Goal: Information Seeking & Learning: Learn about a topic

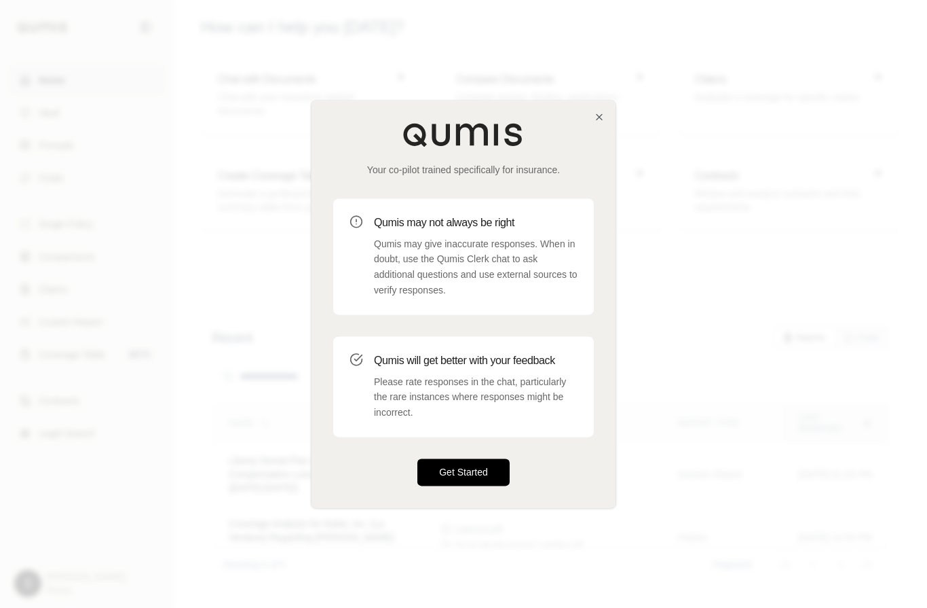
click at [490, 463] on button "Get Started" at bounding box center [464, 471] width 92 height 27
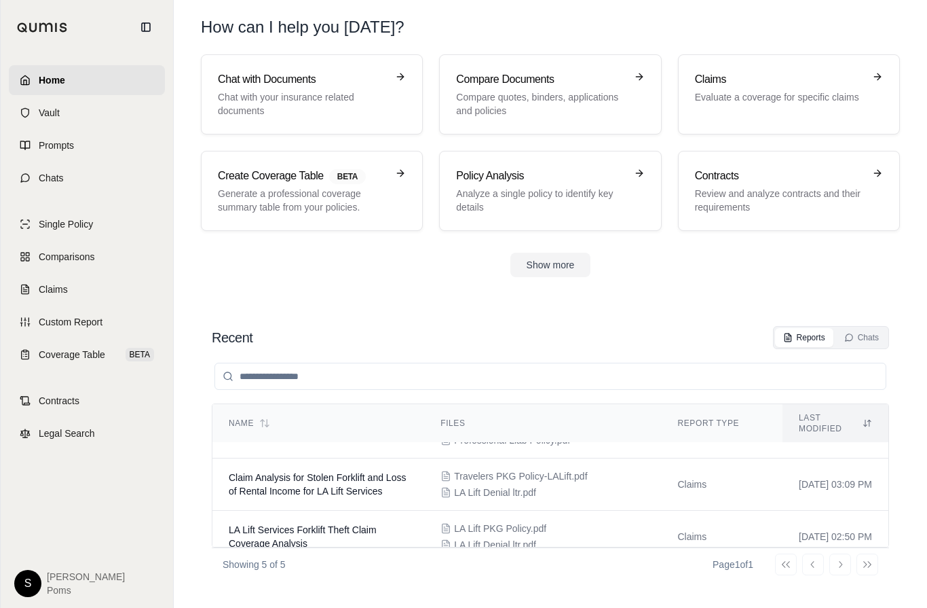
scroll to position [179, 0]
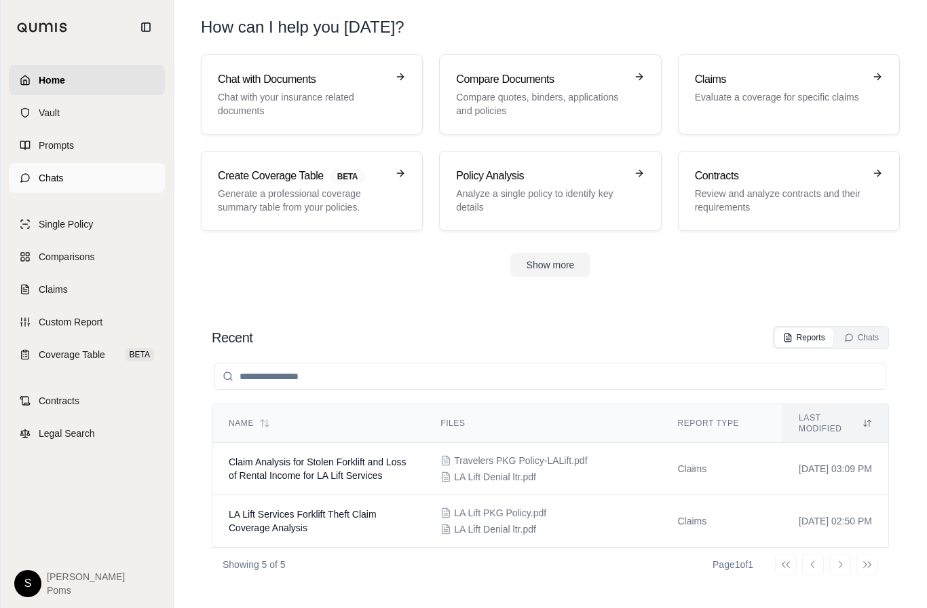
click at [77, 181] on link "Chats" at bounding box center [87, 178] width 156 height 30
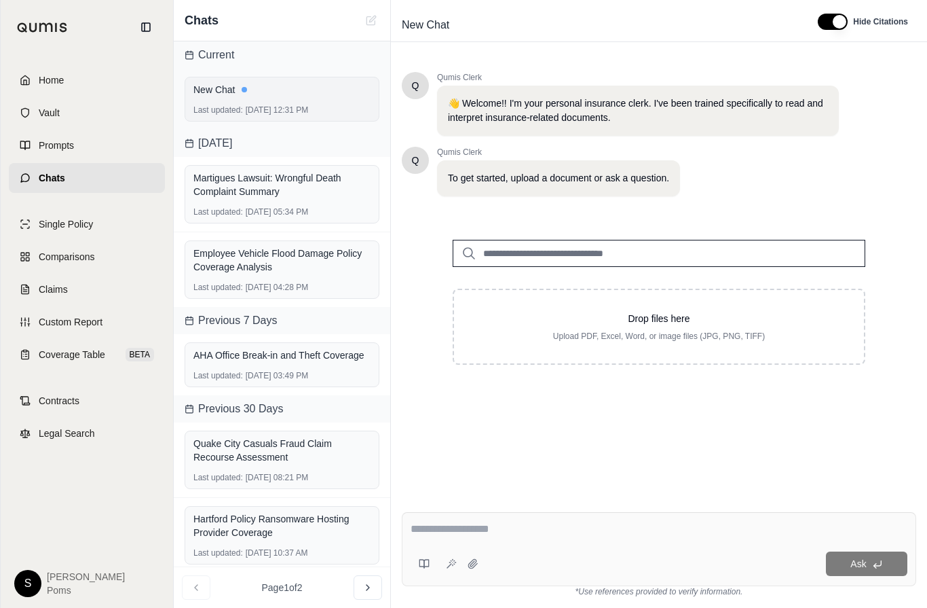
click at [256, 105] on div "Last updated: [DATE] 12:31 PM" at bounding box center [281, 110] width 177 height 11
click at [257, 193] on div "Martigues Lawsuit: Wrongful Death Complaint Summary" at bounding box center [281, 184] width 177 height 27
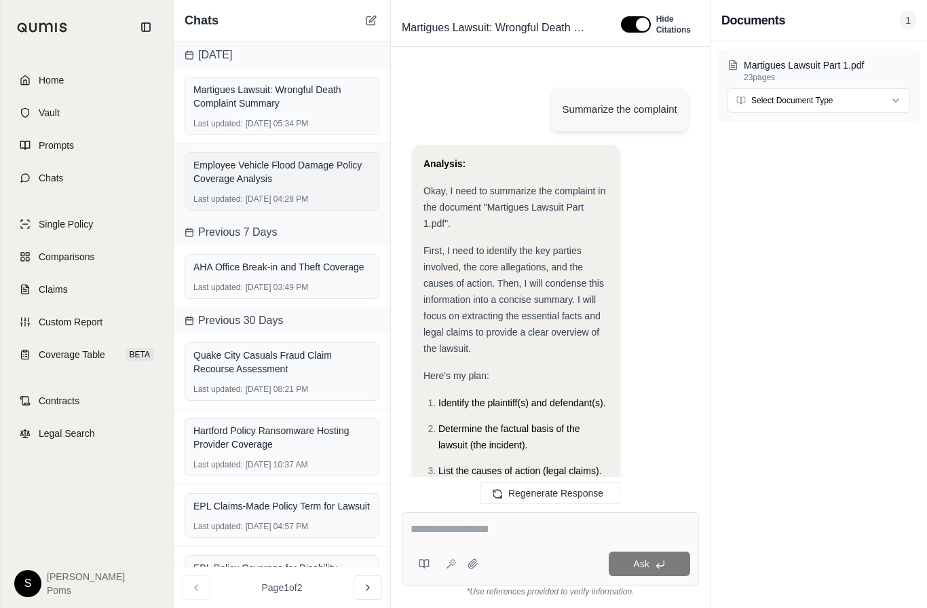
scroll to position [1416, 0]
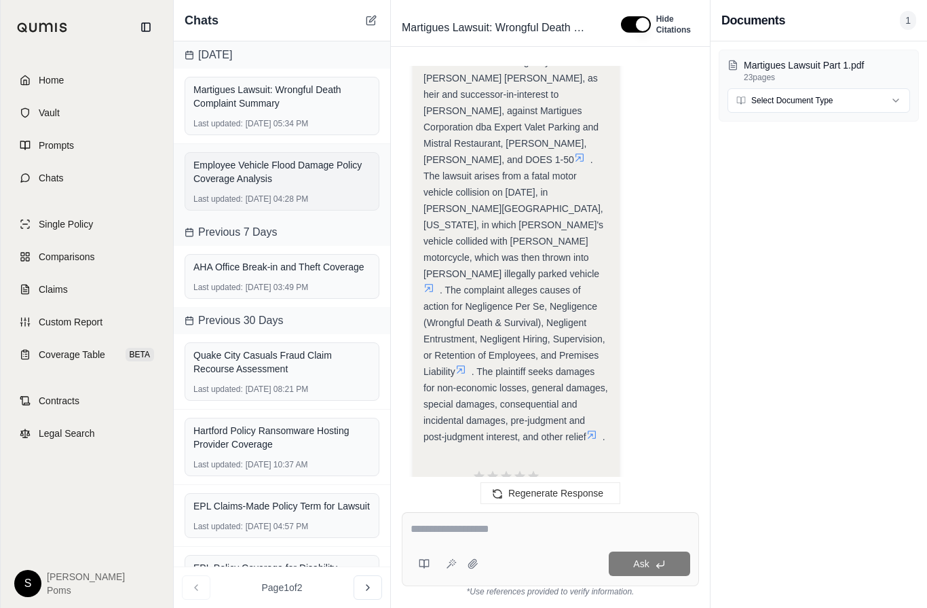
click at [251, 176] on div "Employee Vehicle Flood Damage Policy Coverage Analysis" at bounding box center [281, 171] width 177 height 27
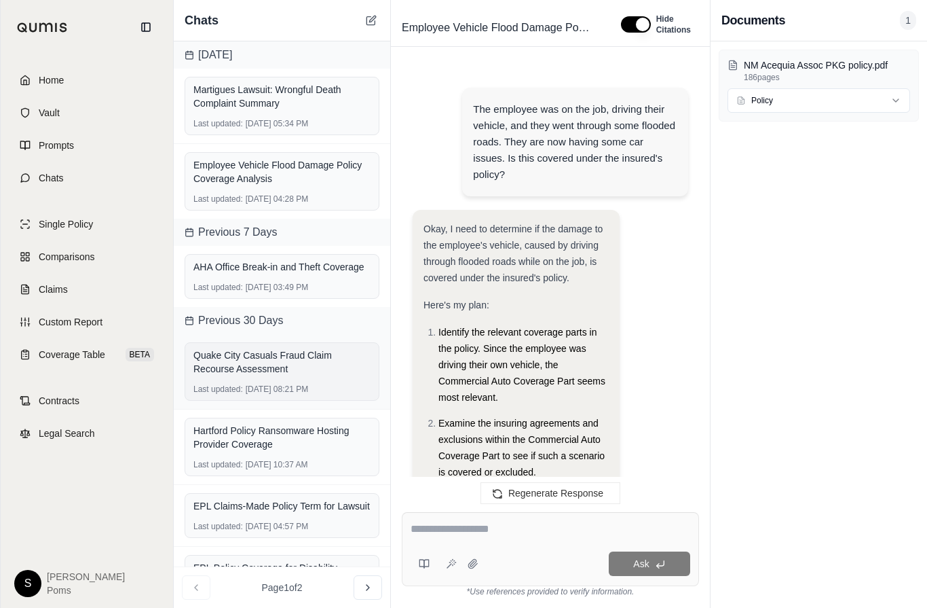
scroll to position [5658, 0]
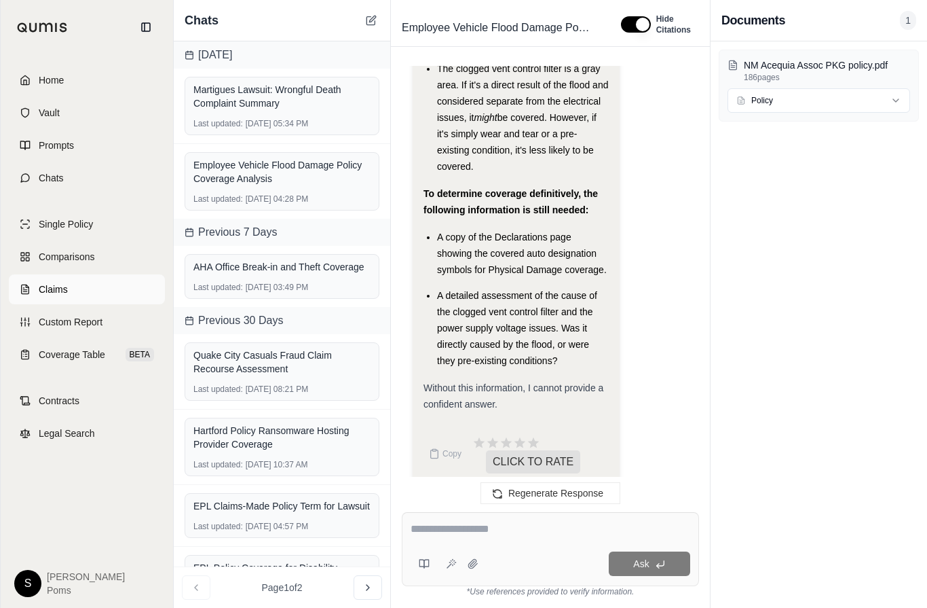
click at [58, 286] on span "Claims" at bounding box center [53, 289] width 29 height 14
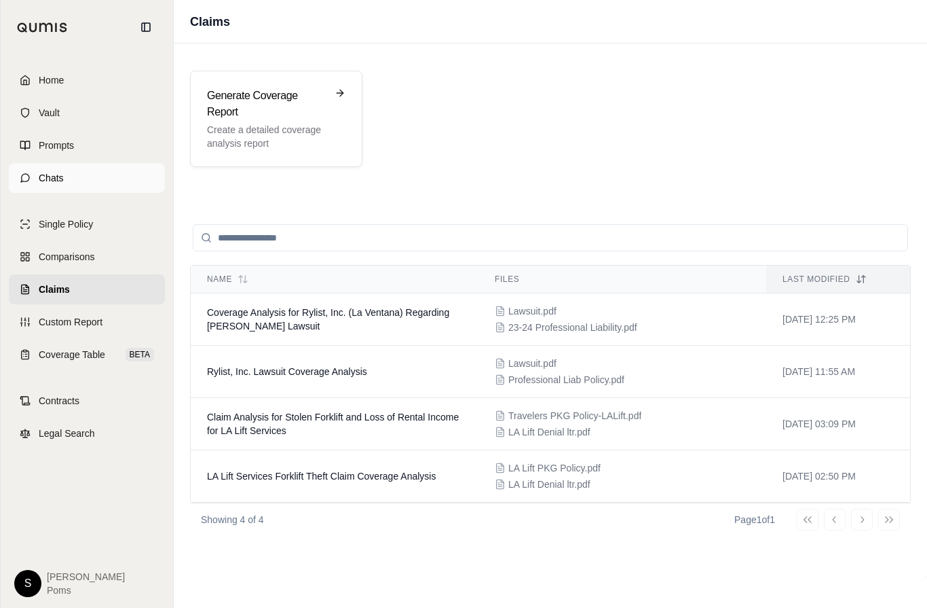
click at [88, 183] on link "Chats" at bounding box center [87, 178] width 156 height 30
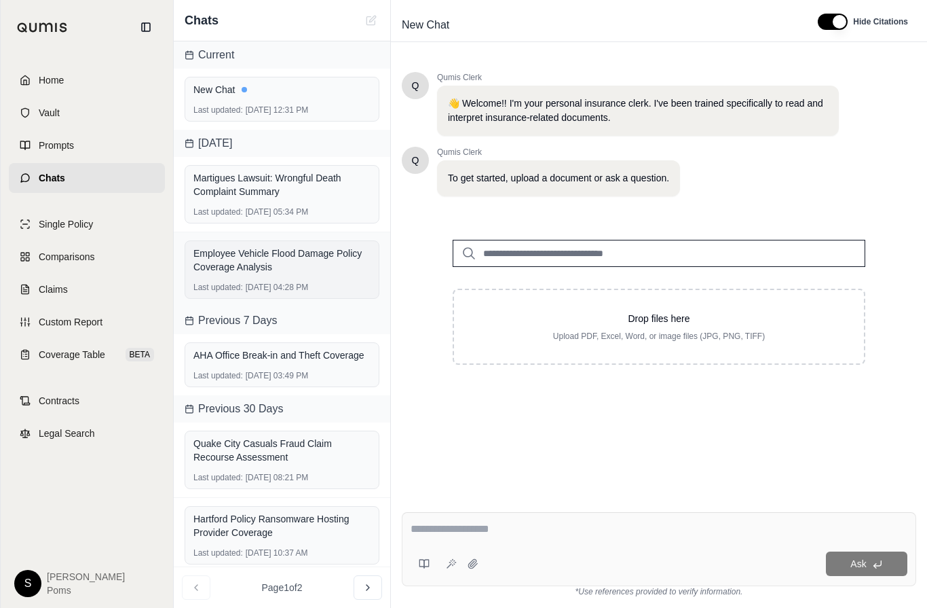
click at [256, 260] on div "Employee Vehicle Flood Damage Policy Coverage Analysis" at bounding box center [281, 259] width 177 height 27
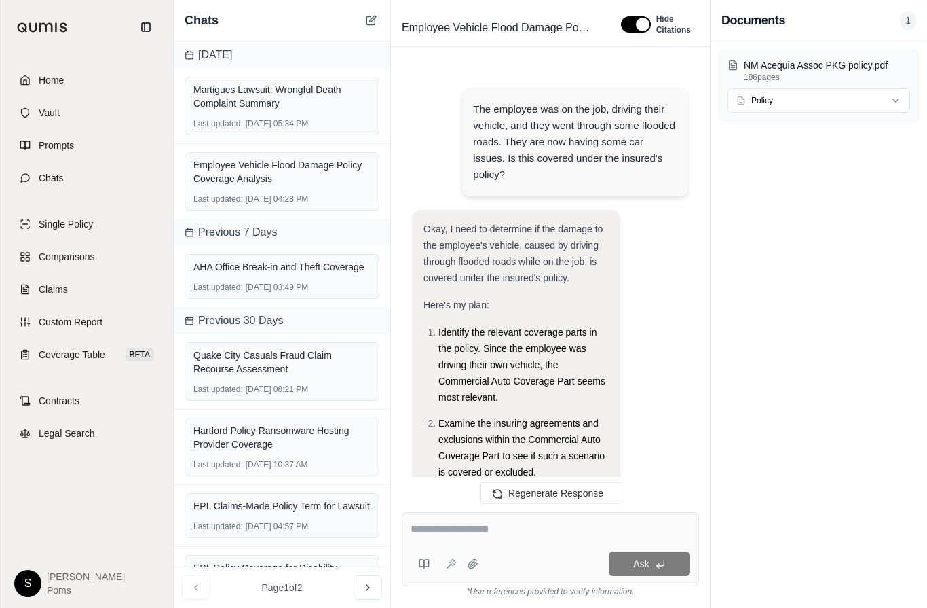
scroll to position [5658, 0]
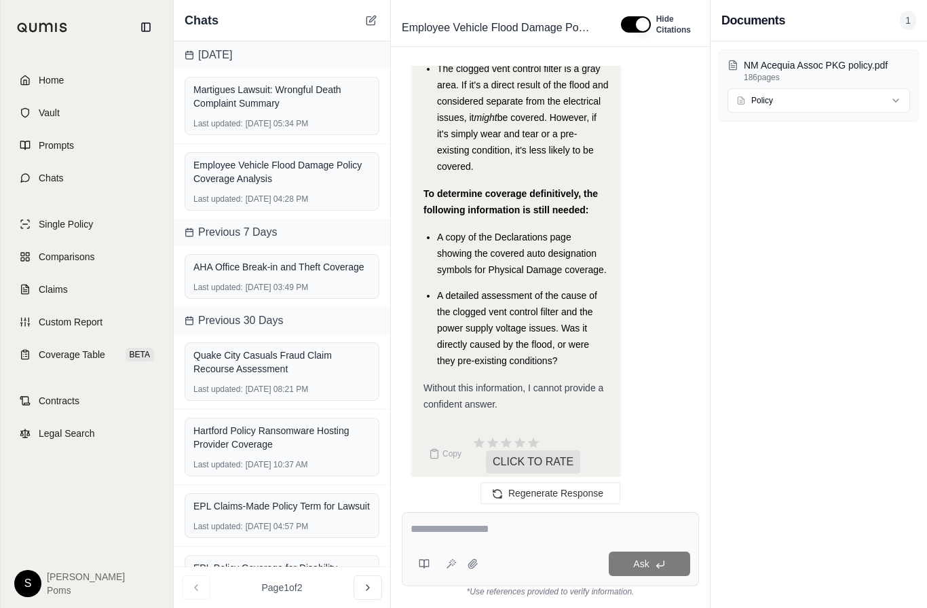
click at [590, 229] on li "A copy of the Declarations page showing the covered auto designation symbols fo…" at bounding box center [523, 253] width 172 height 49
click at [565, 126] on li "The clogged vent control filter is a gray area. If it's a direct result of the …" at bounding box center [523, 117] width 172 height 114
